Goal: Task Accomplishment & Management: Use online tool/utility

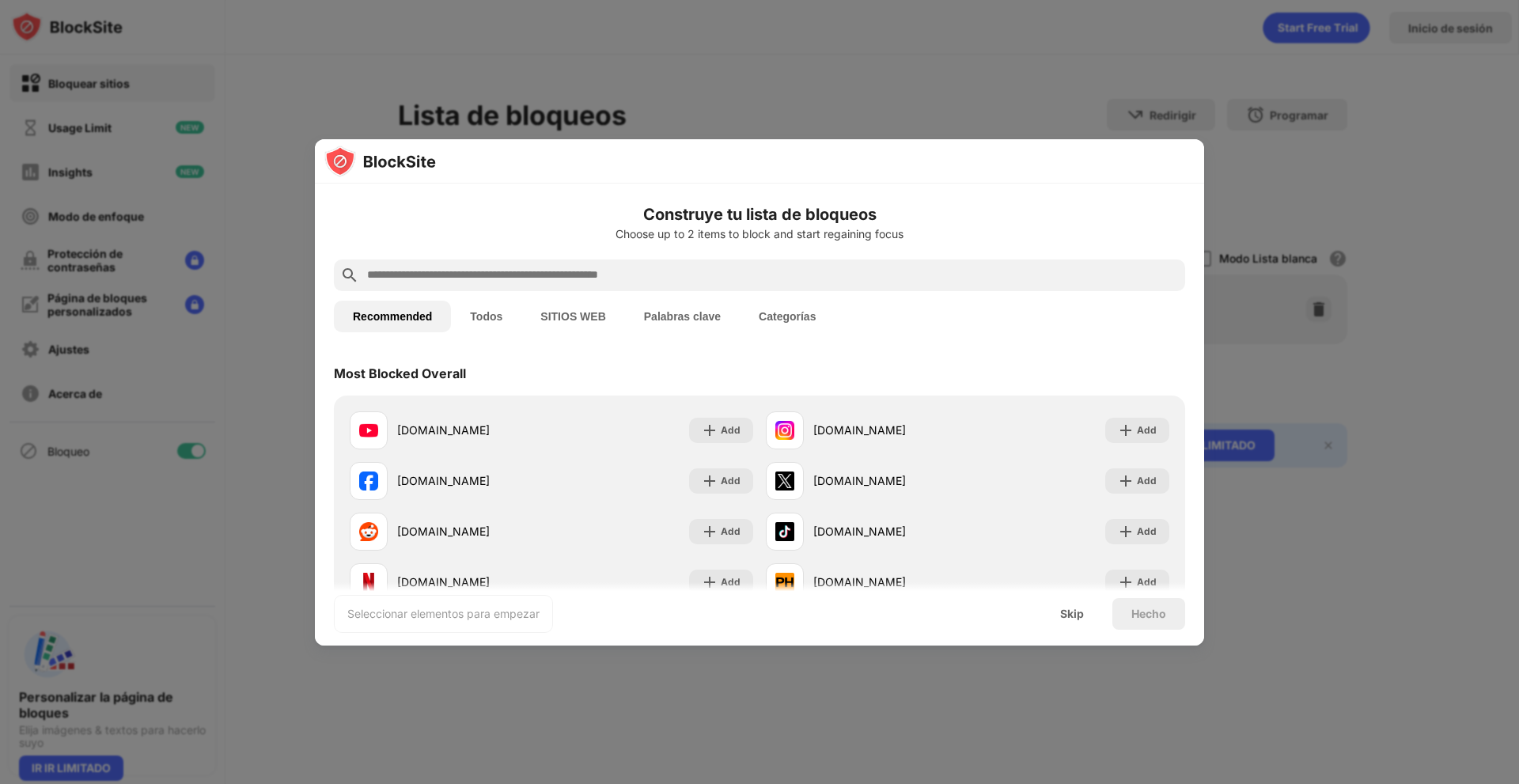
click at [794, 310] on button "Categorías" at bounding box center [787, 316] width 95 height 32
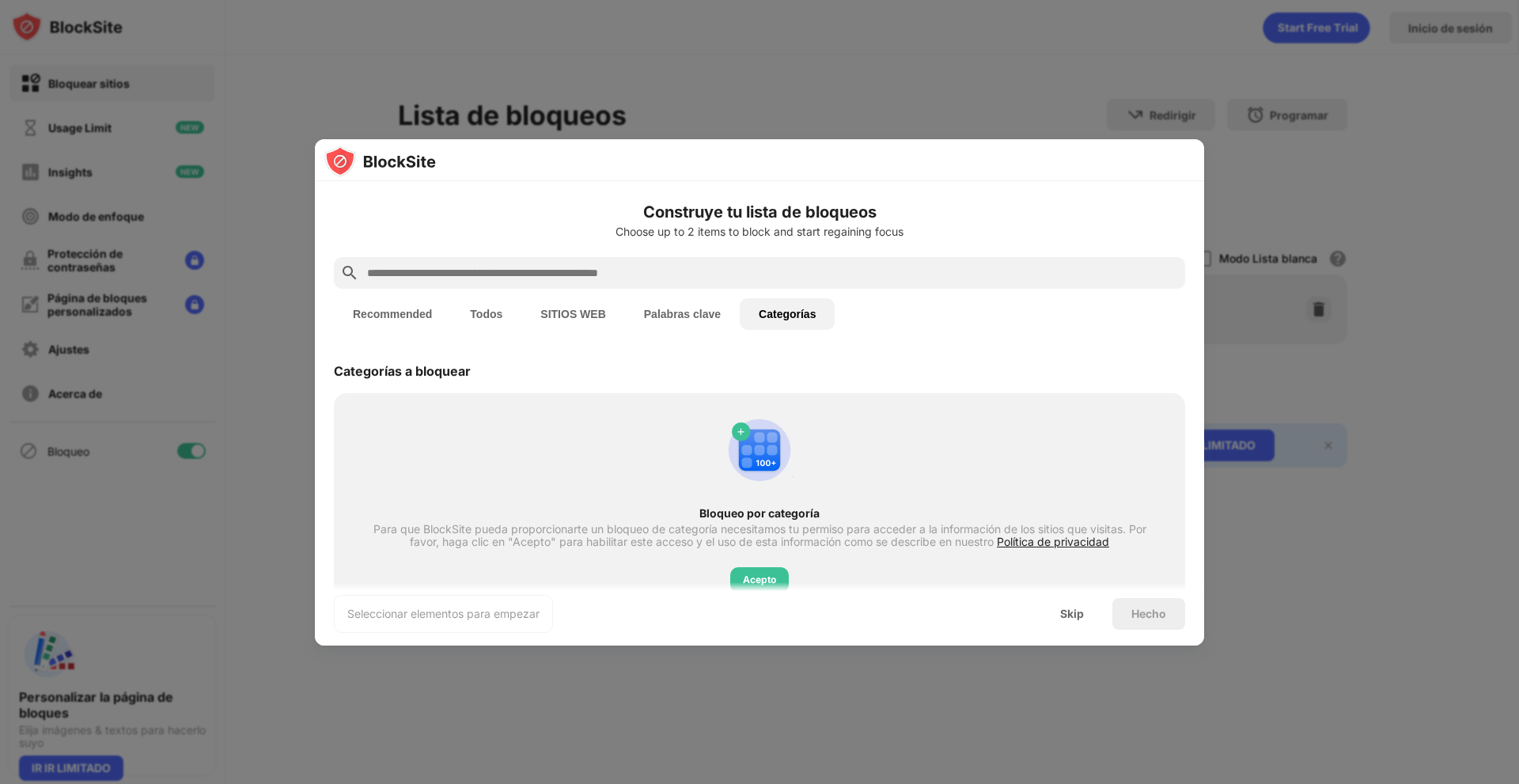
click at [749, 588] on div "Seleccionar elementos para empezar Skip Hecho" at bounding box center [760, 614] width 890 height 63
click at [755, 583] on div "Seleccionar elementos para empezar Skip Hecho" at bounding box center [760, 614] width 890 height 63
click at [758, 572] on div "Acepto" at bounding box center [760, 580] width 59 height 25
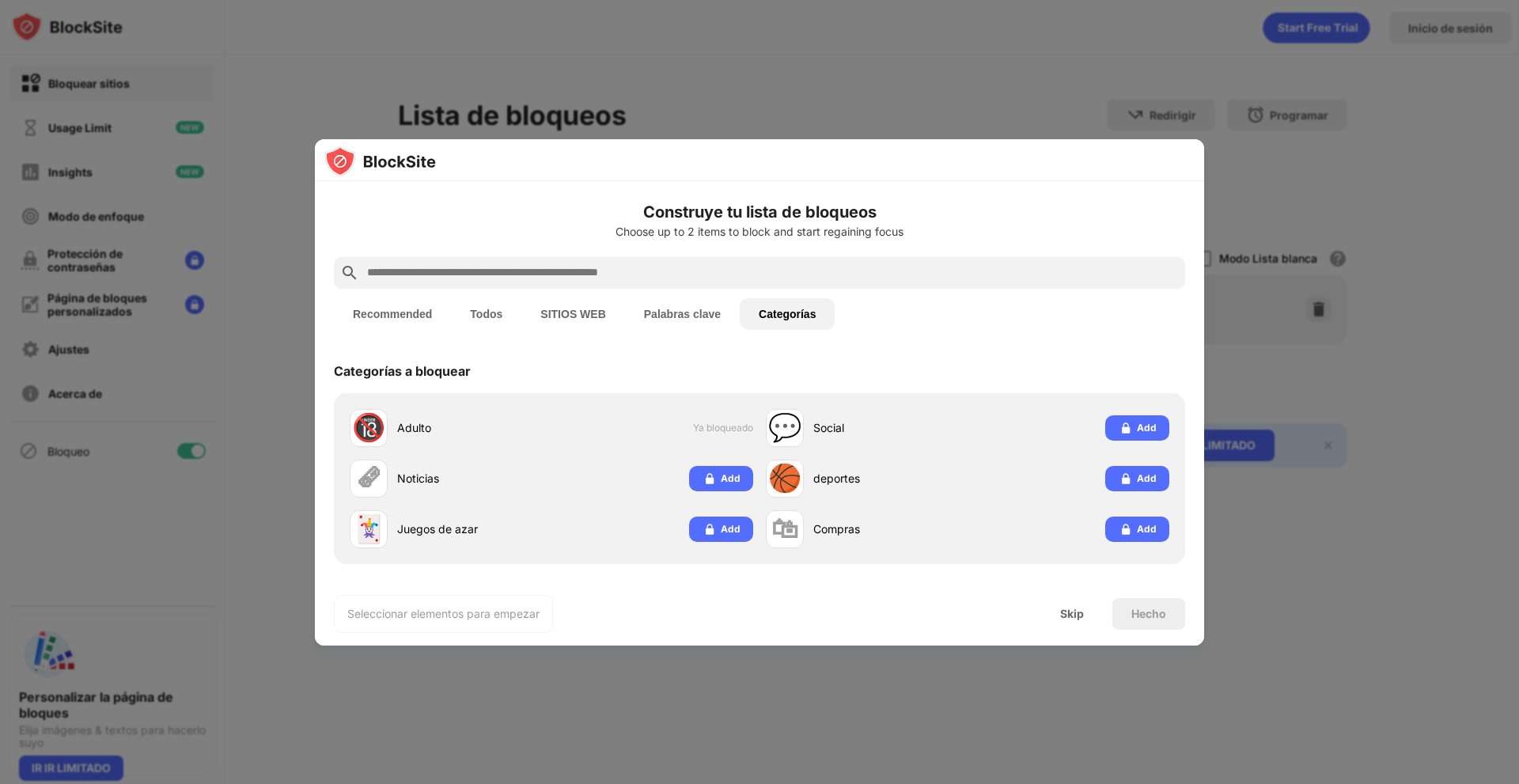
click at [681, 309] on button "Palabras clave" at bounding box center [682, 314] width 115 height 32
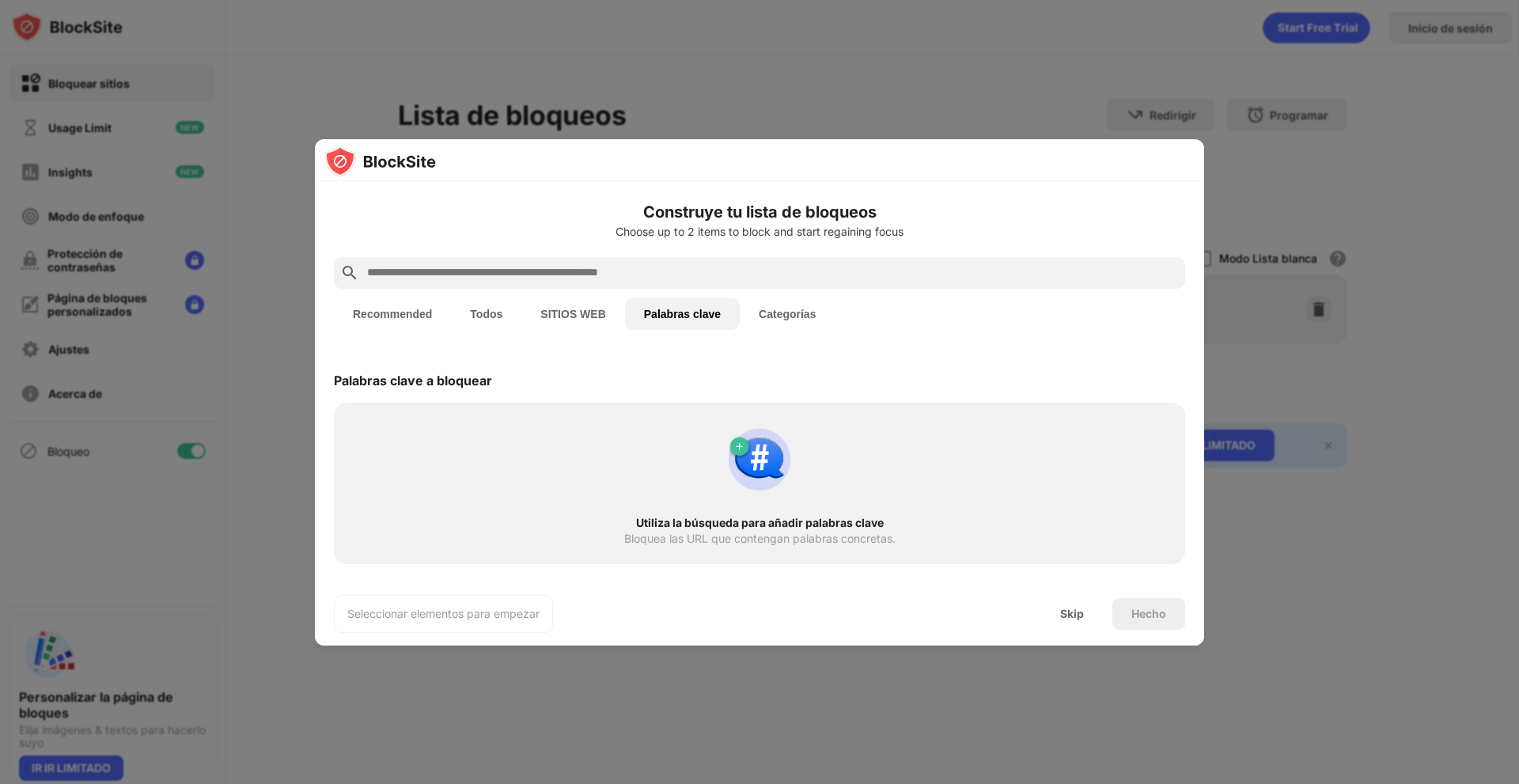
click at [584, 312] on button "SITIOS WEB" at bounding box center [573, 314] width 103 height 32
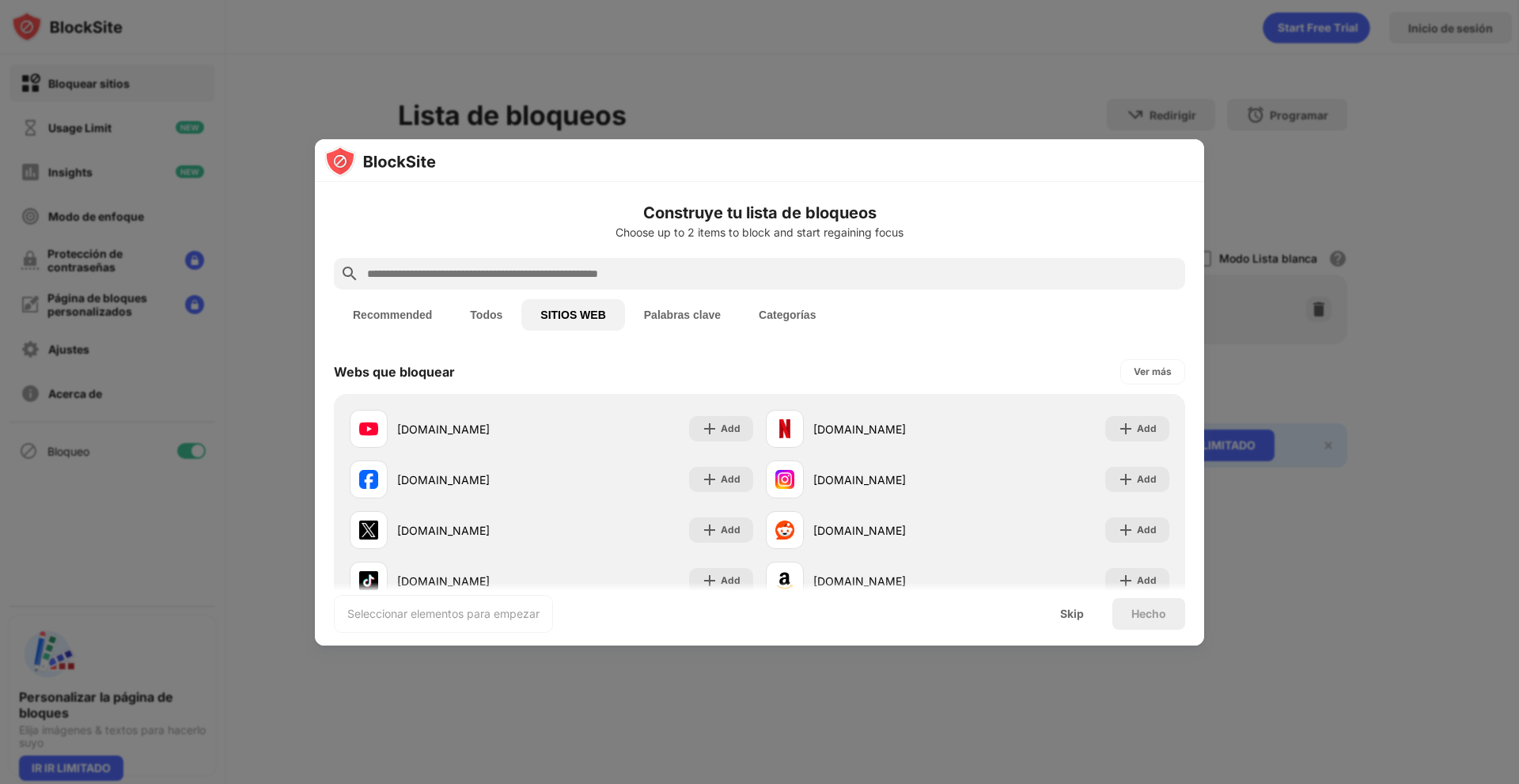
drag, startPoint x: 483, startPoint y: 312, endPoint x: 662, endPoint y: 308, distance: 179.0
click at [549, 310] on div "Recommended Todos SITIOS WEB Palabras clave Categorías" at bounding box center [584, 315] width 501 height 32
click at [665, 309] on button "Palabras clave" at bounding box center [682, 315] width 115 height 32
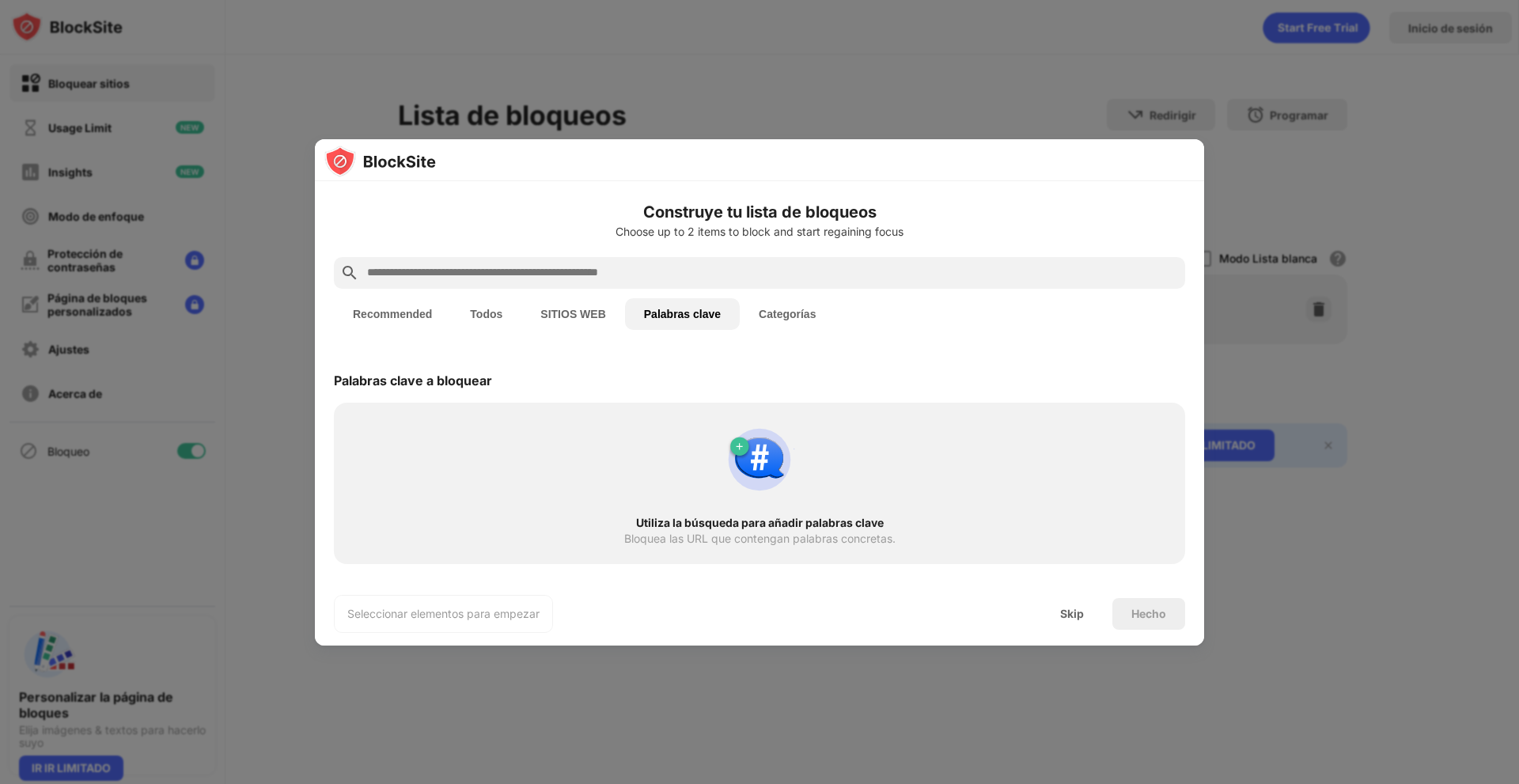
click at [665, 290] on div "Recommended Todos SITIOS WEB Palabras clave Categorías" at bounding box center [760, 314] width 851 height 51
click at [652, 263] on input "text" at bounding box center [772, 273] width 813 height 19
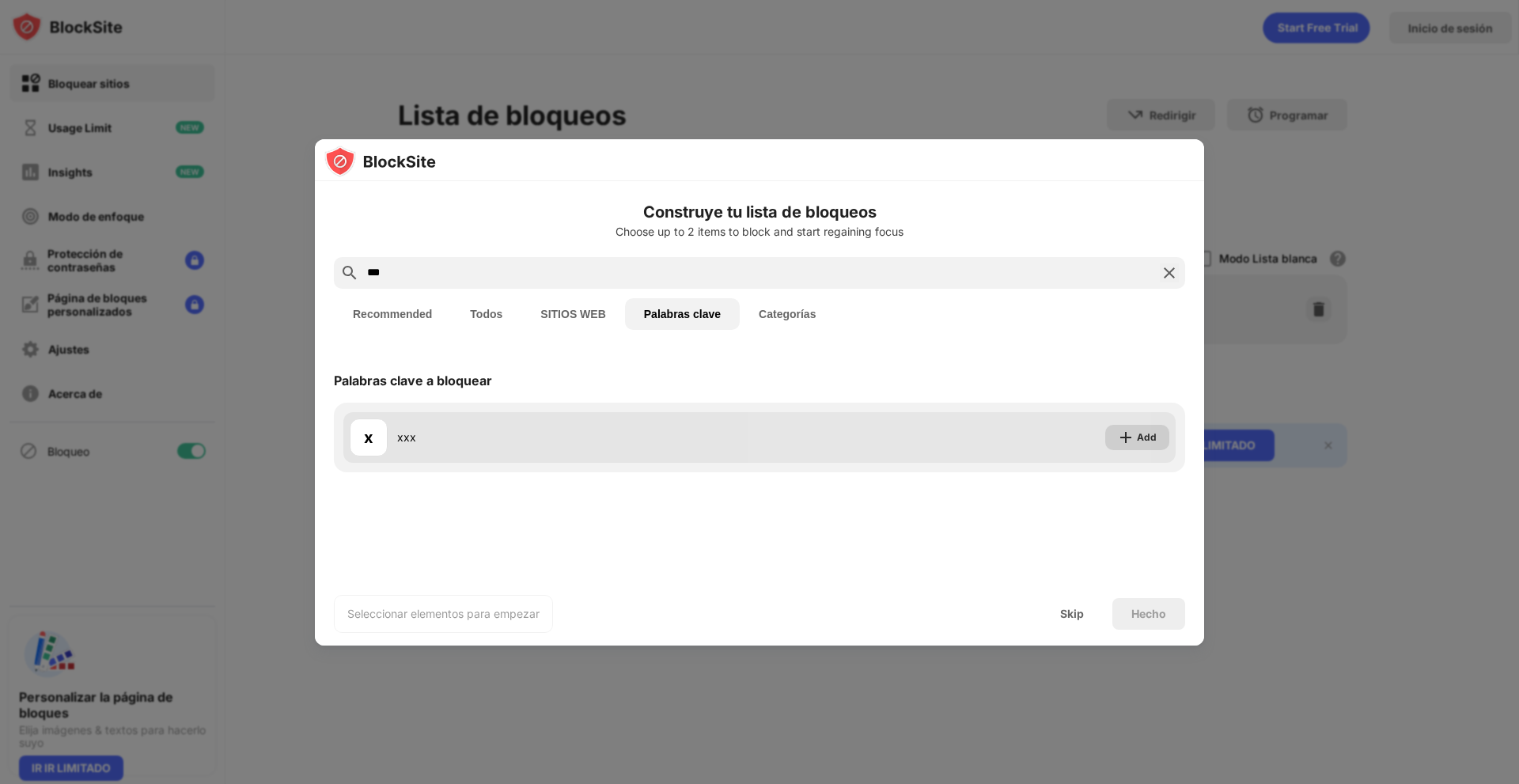
type input "***"
click at [1136, 434] on div "Add" at bounding box center [1137, 438] width 64 height 25
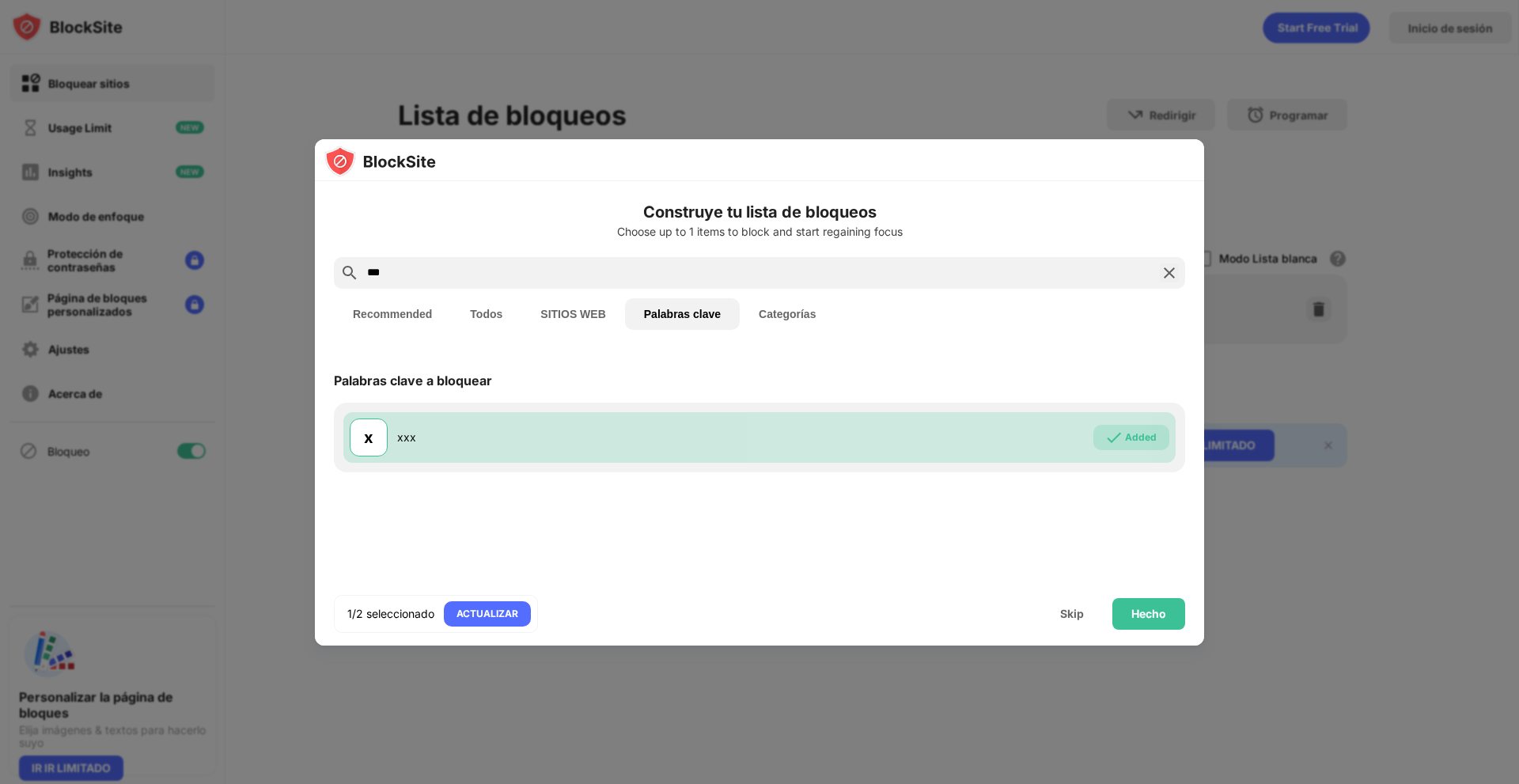
drag, startPoint x: 1173, startPoint y: 276, endPoint x: 1107, endPoint y: 273, distance: 66.1
click at [1171, 276] on img at bounding box center [1169, 273] width 19 height 19
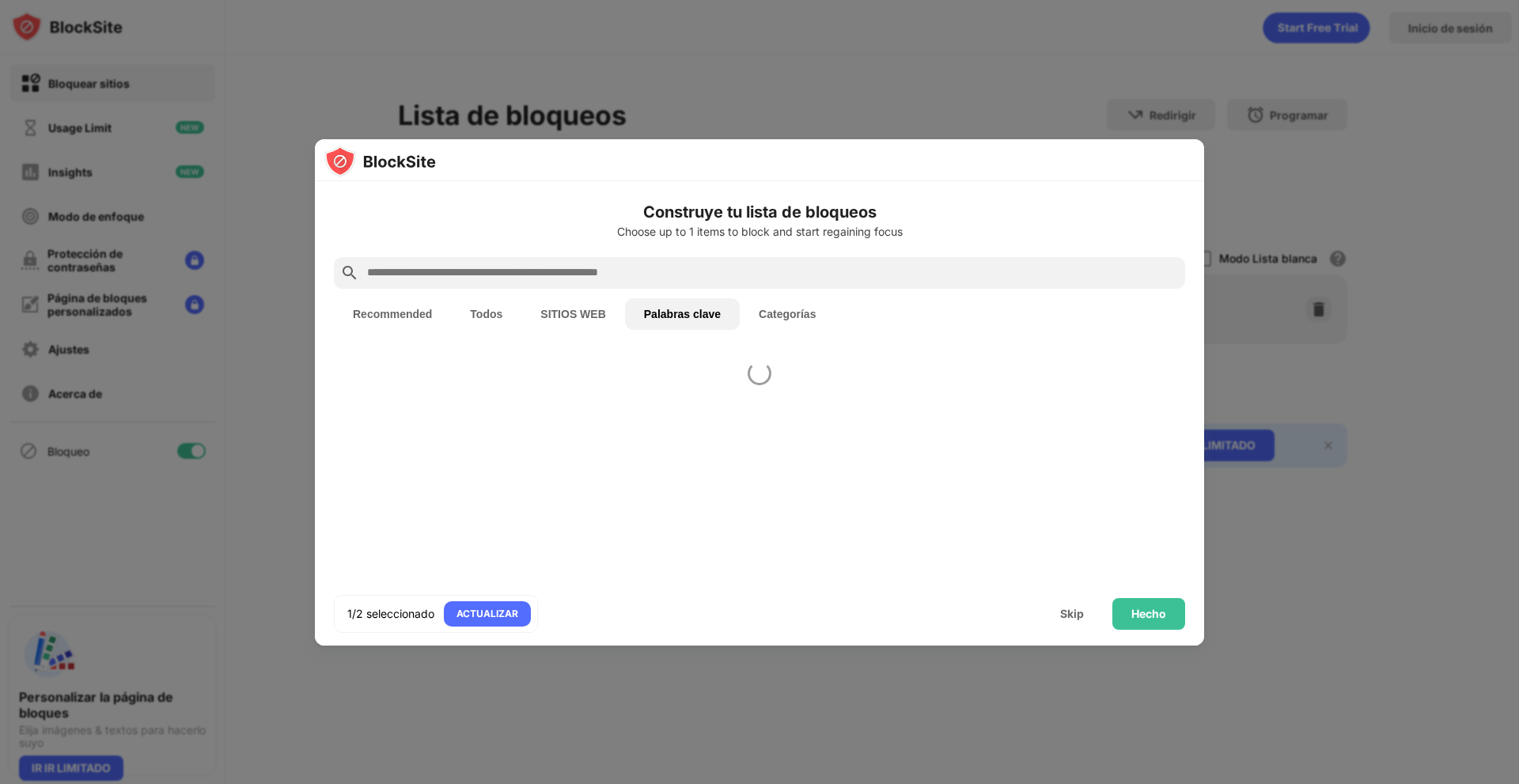
click at [1007, 274] on input "text" at bounding box center [772, 273] width 813 height 19
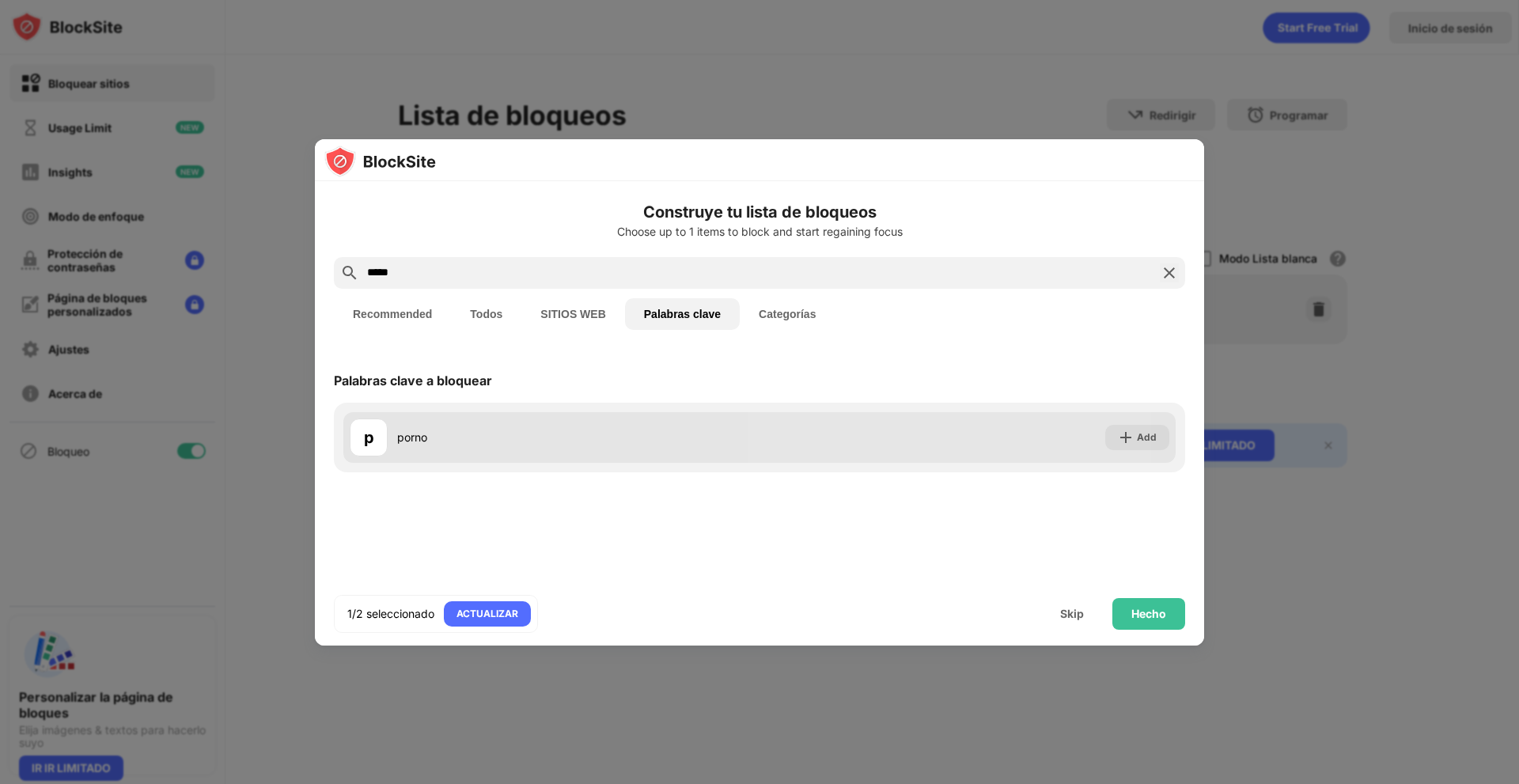
type input "*****"
click at [1149, 442] on div "Add" at bounding box center [1146, 438] width 20 height 16
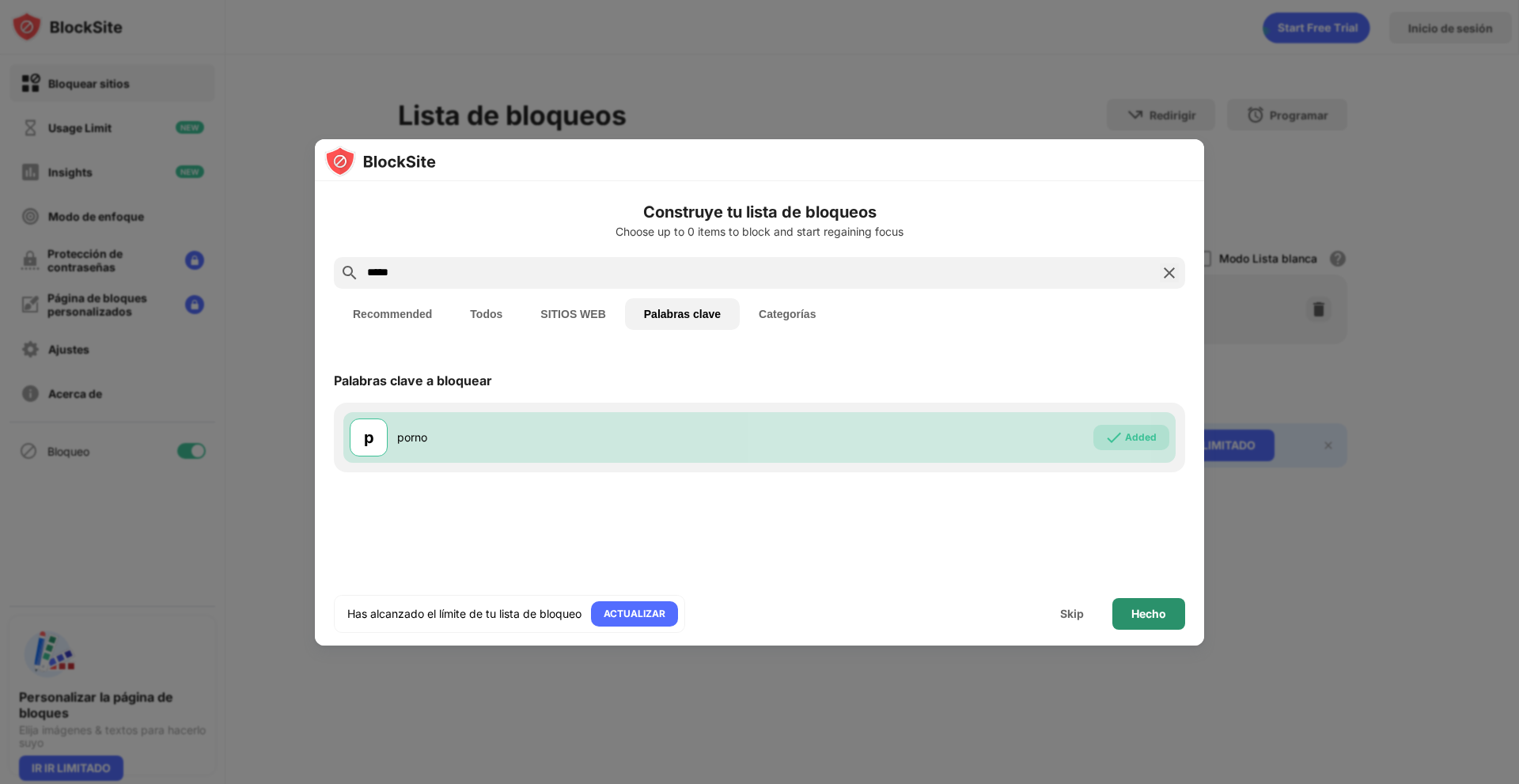
click at [1146, 618] on div "Hecho" at bounding box center [1149, 614] width 35 height 13
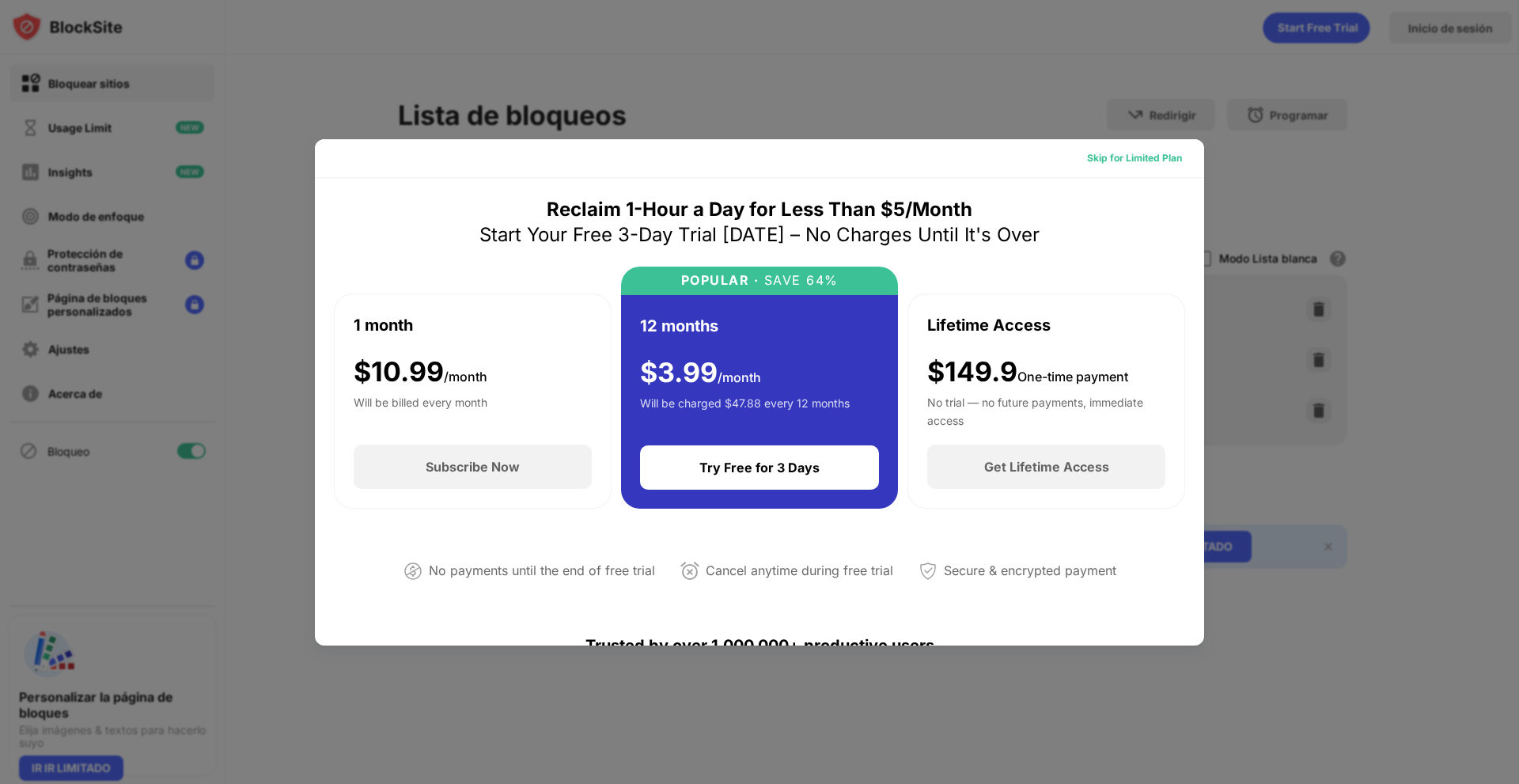
click at [1125, 155] on div "Skip for Limited Plan" at bounding box center [1134, 159] width 95 height 16
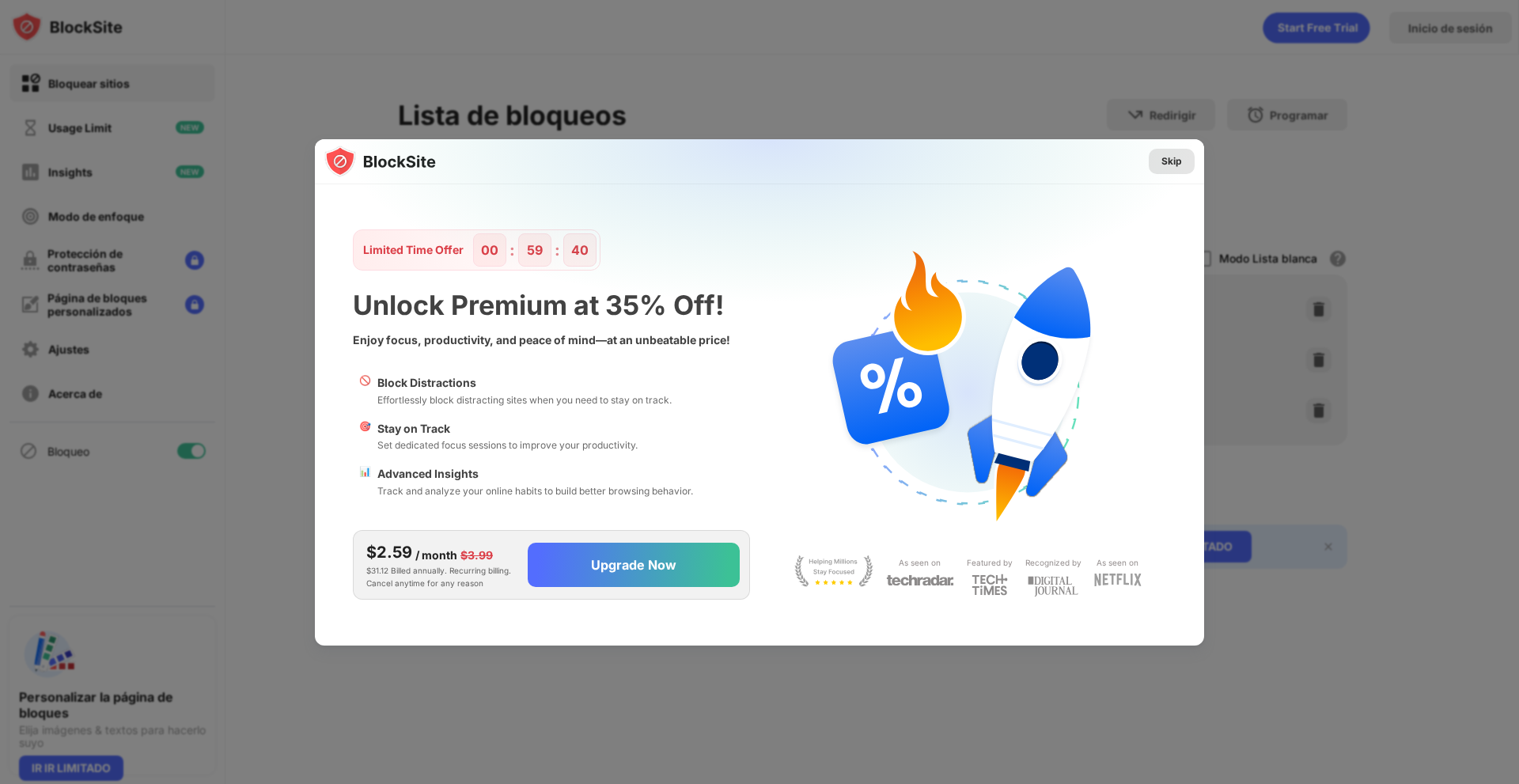
click at [1152, 155] on div "Skip" at bounding box center [1172, 162] width 46 height 25
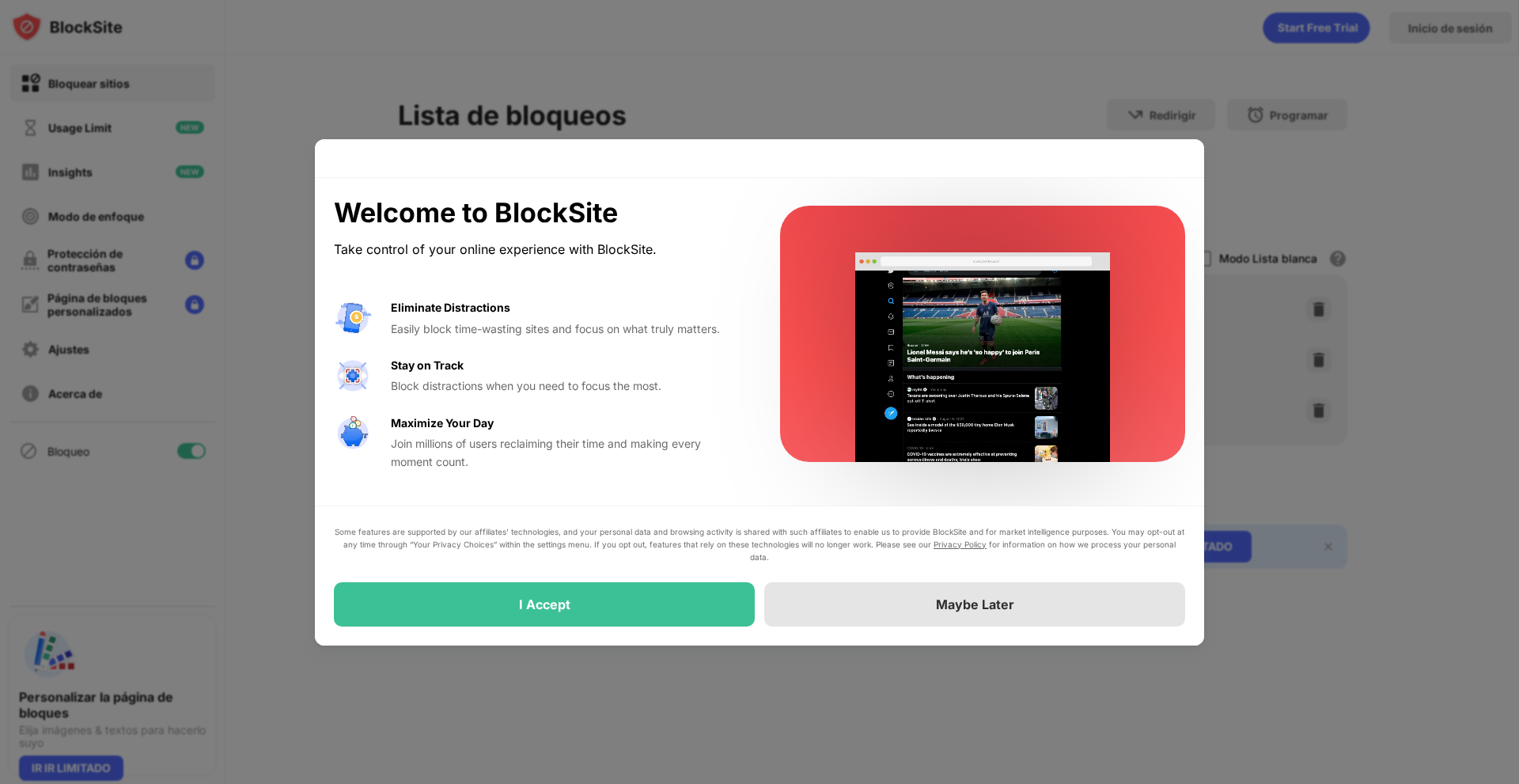
click at [1019, 614] on div "Maybe Later" at bounding box center [974, 605] width 421 height 44
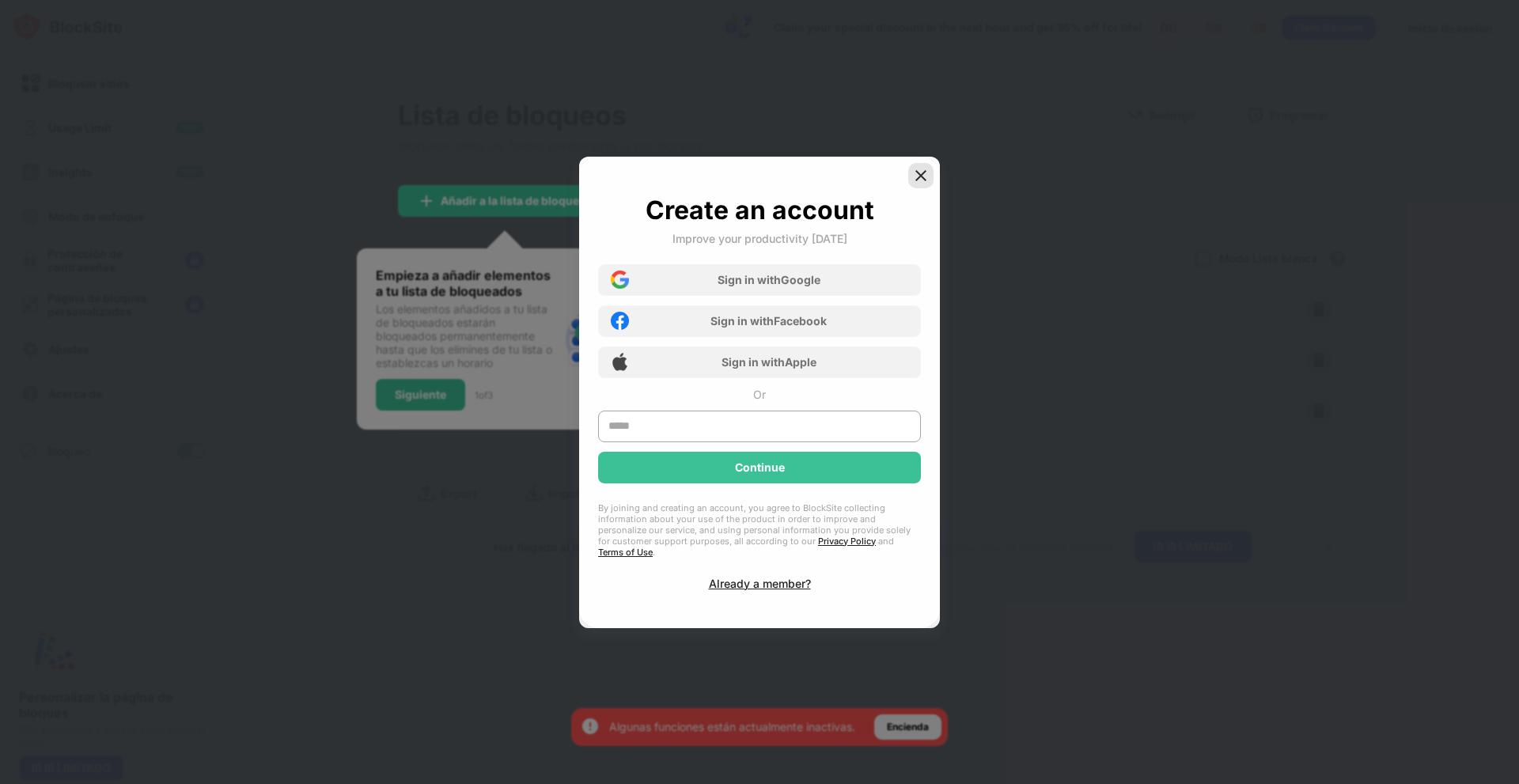
click at [929, 180] on div at bounding box center [921, 176] width 25 height 25
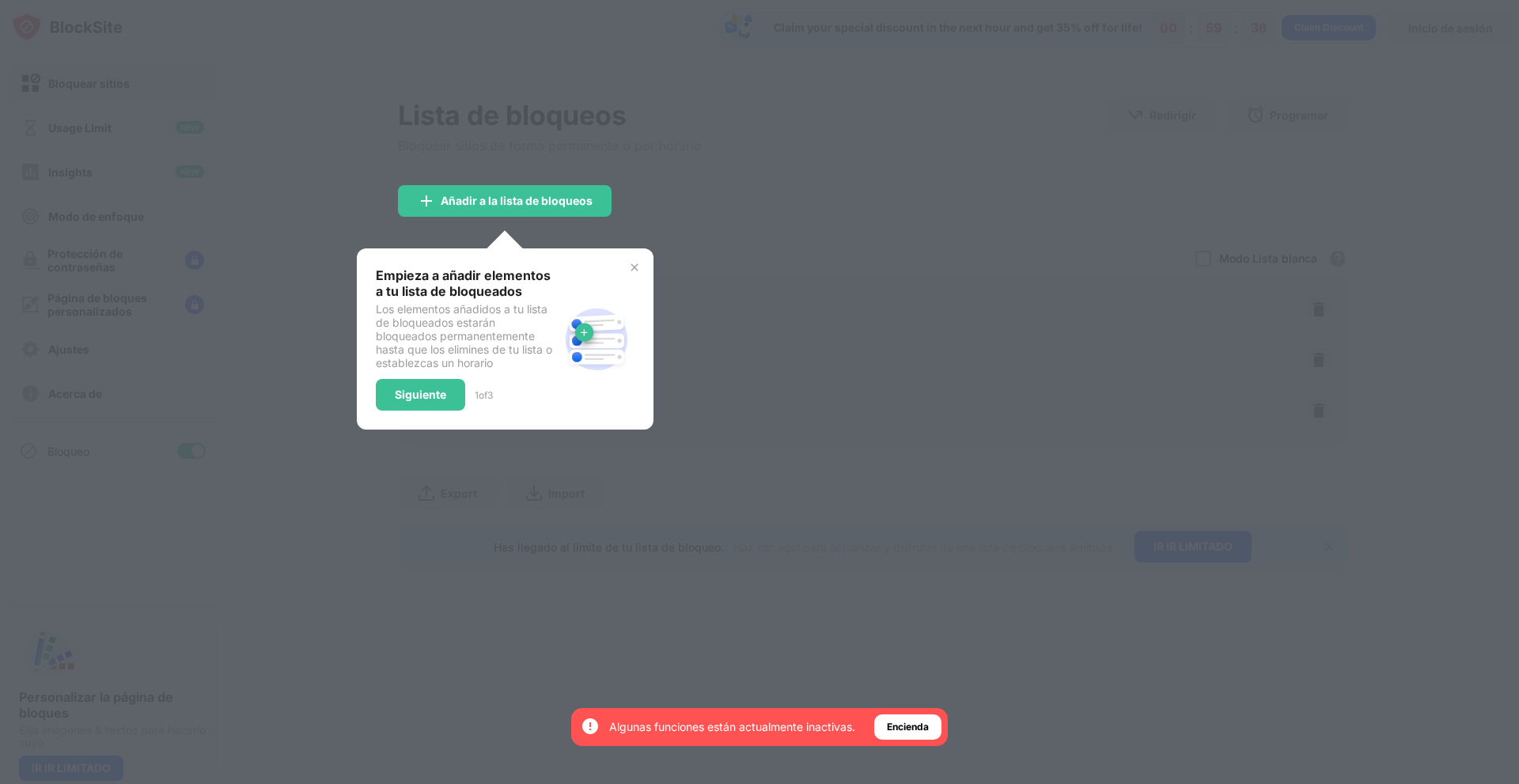
click at [629, 264] on img at bounding box center [634, 267] width 13 height 13
